Goal: Transaction & Acquisition: Purchase product/service

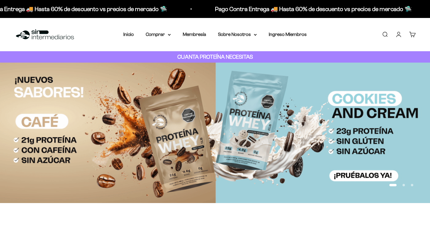
click at [399, 37] on link "Iniciar sesión" at bounding box center [399, 34] width 7 height 7
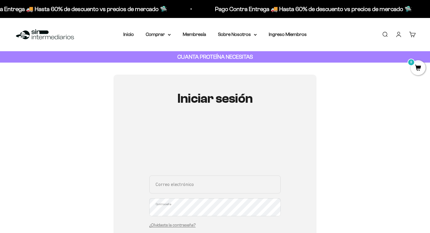
click at [167, 185] on div "Correo electrónico Contraseña ¿Olvidaste la contraseña?" at bounding box center [215, 203] width 132 height 56
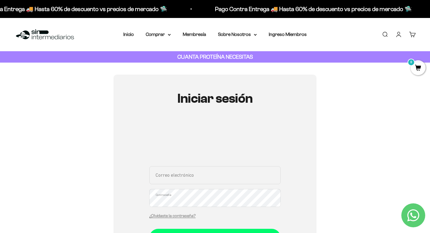
type input "elwimachado@gmail.com"
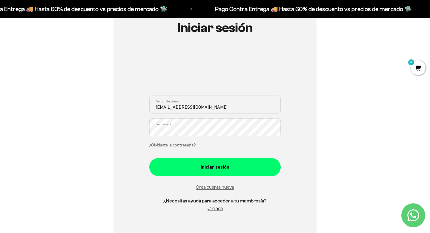
scroll to position [74, 0]
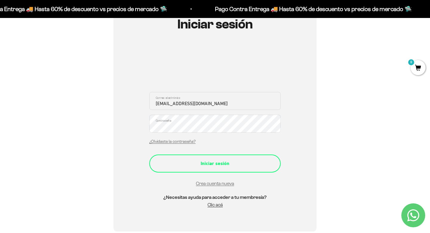
click at [204, 167] on button "Iniciar sesión" at bounding box center [215, 163] width 132 height 18
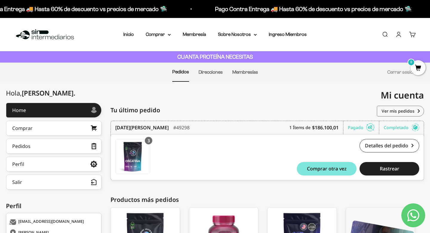
click at [416, 66] on span "0" at bounding box center [418, 67] width 15 height 15
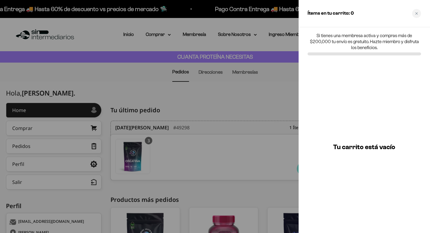
click at [183, 103] on div at bounding box center [215, 116] width 430 height 233
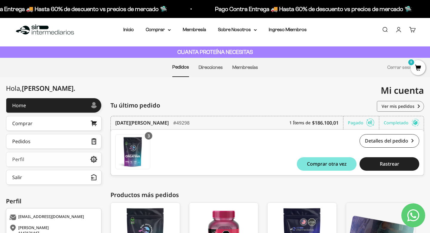
scroll to position [4, 0]
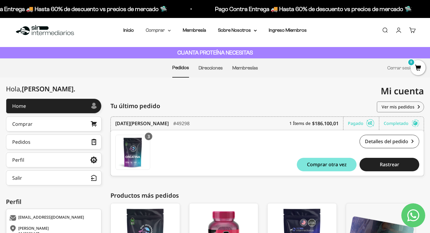
click at [155, 30] on summary "Comprar" at bounding box center [158, 30] width 25 height 8
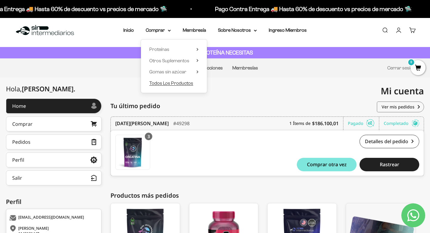
click at [177, 84] on span "Todos Los Productos" at bounding box center [171, 82] width 44 height 5
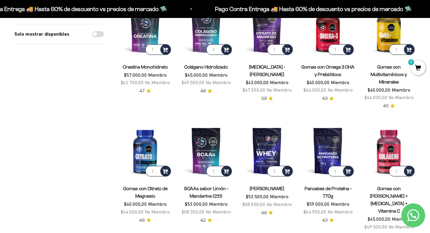
scroll to position [94, 0]
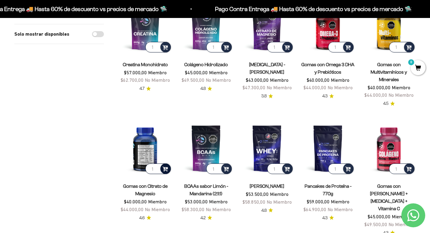
click at [167, 166] on span at bounding box center [166, 168] width 6 height 7
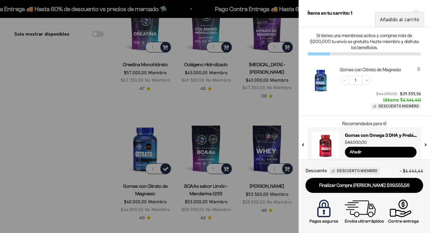
click at [113, 91] on div at bounding box center [215, 116] width 430 height 233
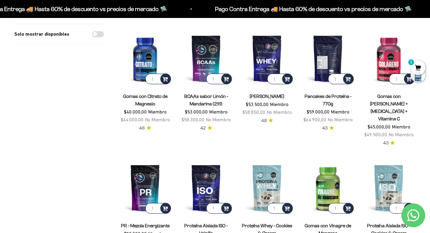
scroll to position [197, 0]
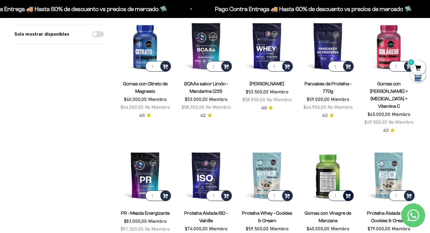
click at [349, 192] on span at bounding box center [349, 195] width 6 height 7
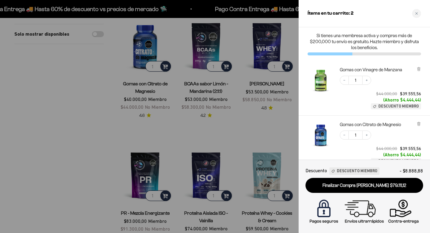
scroll to position [1, 0]
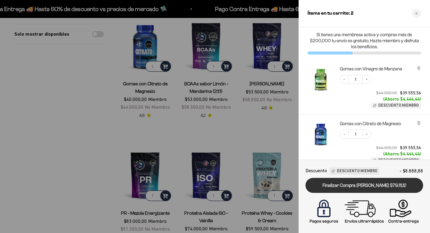
click at [375, 185] on link "Finalizar Compra Segura $79.111,12" at bounding box center [365, 185] width 118 height 15
